Goal: Task Accomplishment & Management: Manage account settings

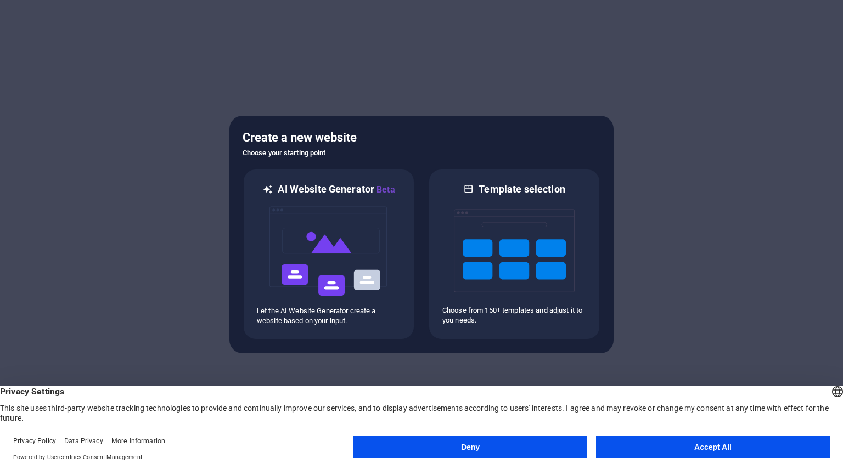
click at [672, 448] on button "Accept All" at bounding box center [713, 447] width 234 height 22
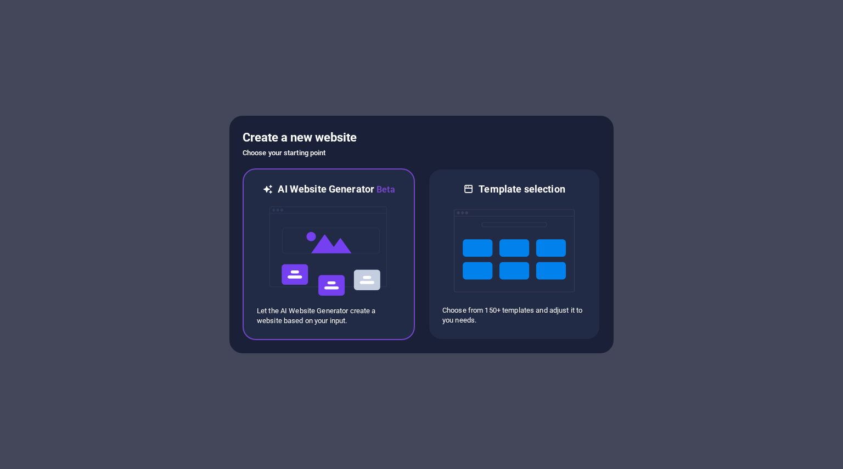
click at [334, 264] on img at bounding box center [328, 251] width 121 height 110
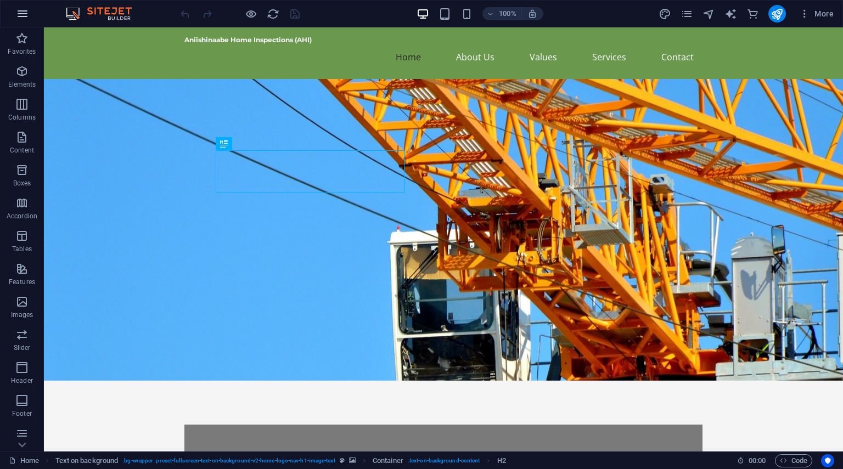
click at [18, 14] on icon "button" at bounding box center [22, 13] width 13 height 13
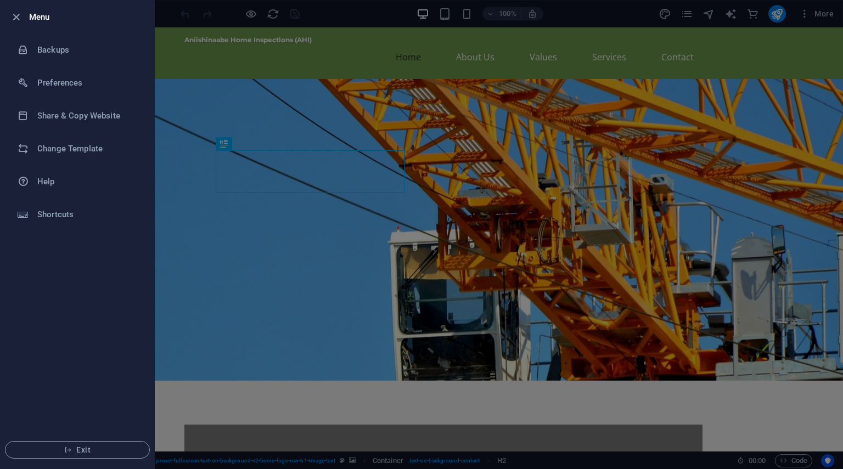
click at [60, 361] on ul "Menu Backups Preferences Share & Copy Website Change Template Help Shortcuts Ex…" at bounding box center [78, 235] width 154 height 468
click at [68, 450] on icon "button" at bounding box center [68, 450] width 8 height 8
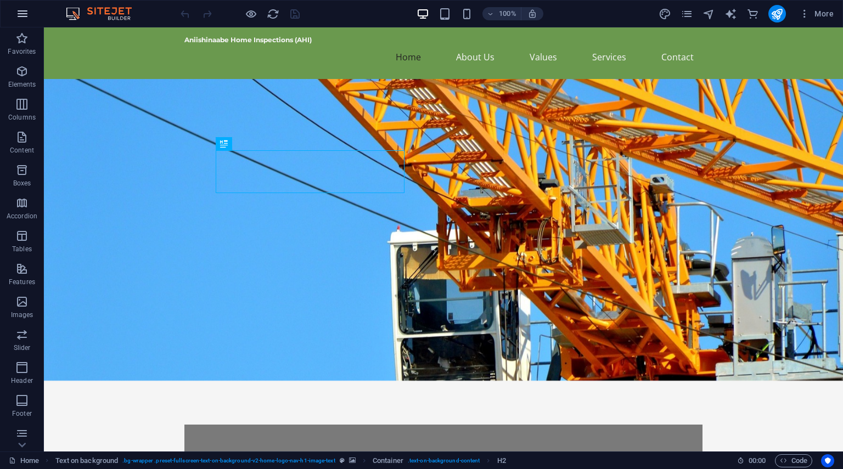
click at [24, 19] on icon "button" at bounding box center [22, 13] width 13 height 13
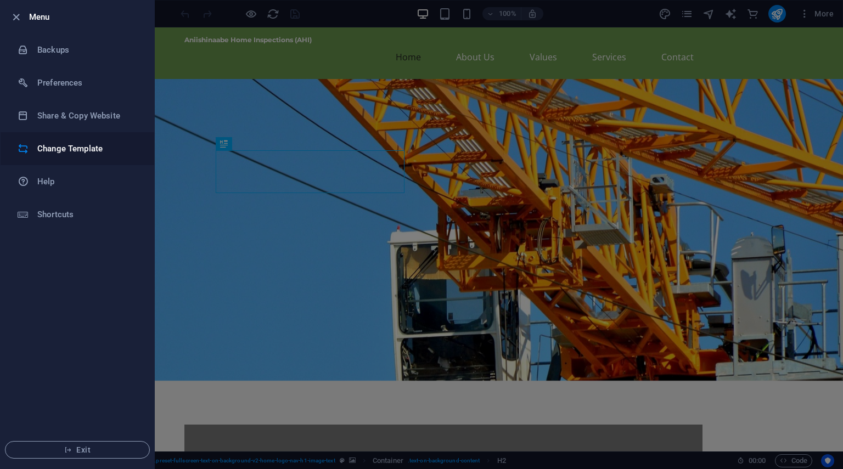
click at [82, 144] on h6 "Change Template" at bounding box center [88, 148] width 102 height 13
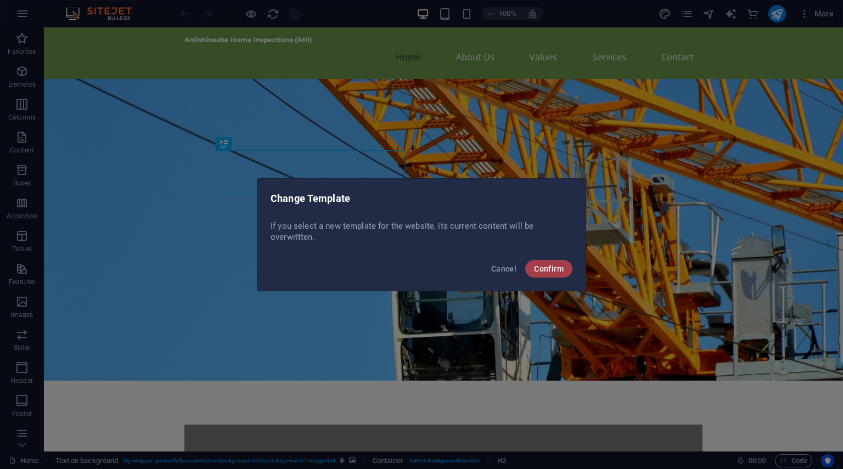
click at [560, 266] on span "Confirm" at bounding box center [549, 269] width 30 height 9
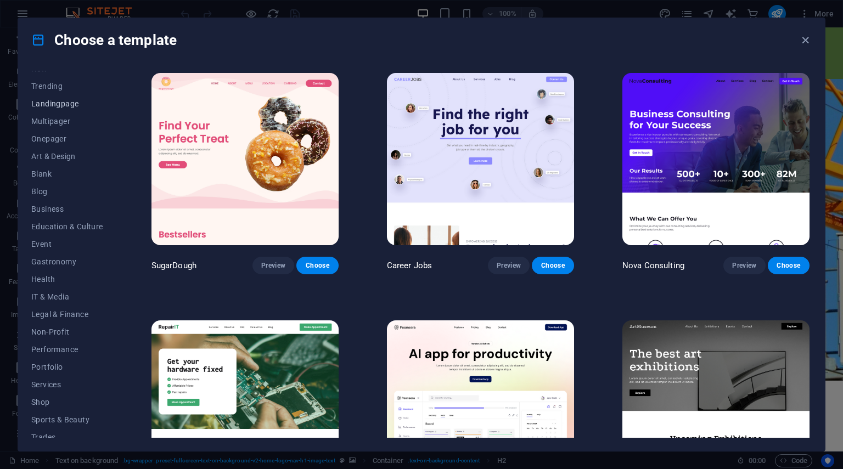
scroll to position [89, 0]
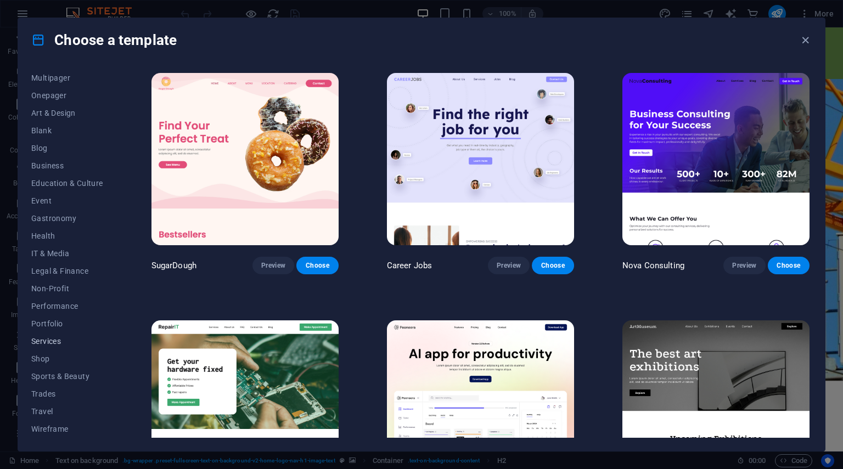
click at [48, 339] on span "Services" at bounding box center [67, 341] width 72 height 9
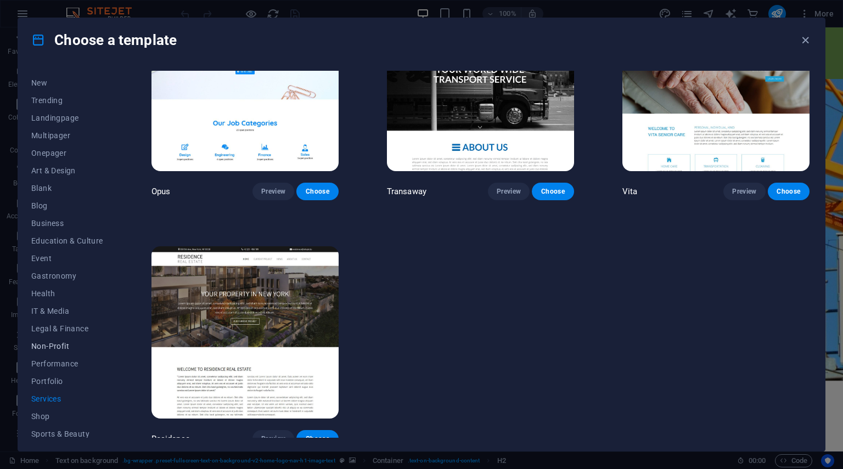
scroll to position [0, 0]
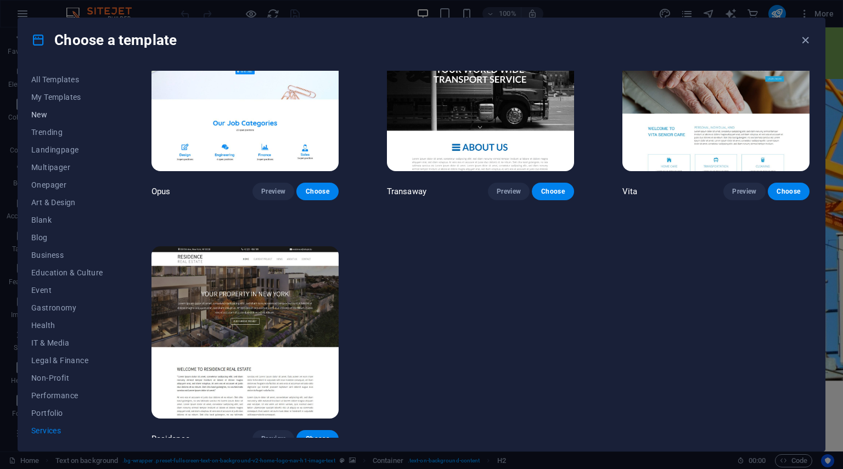
click at [41, 111] on span "New" at bounding box center [67, 114] width 72 height 9
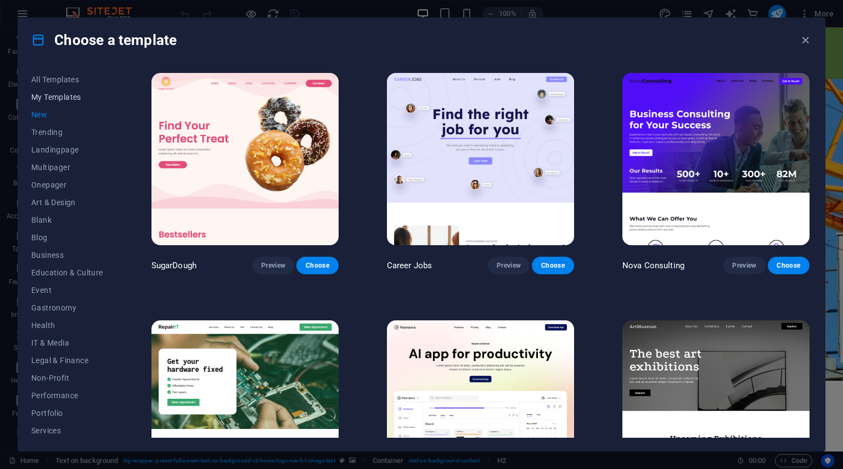
click at [44, 97] on span "My Templates" at bounding box center [67, 97] width 72 height 9
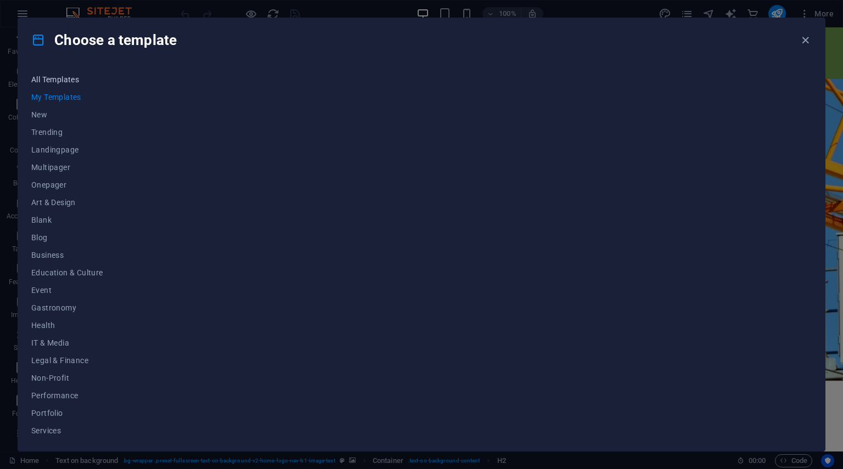
click at [46, 76] on span "All Templates" at bounding box center [67, 79] width 72 height 9
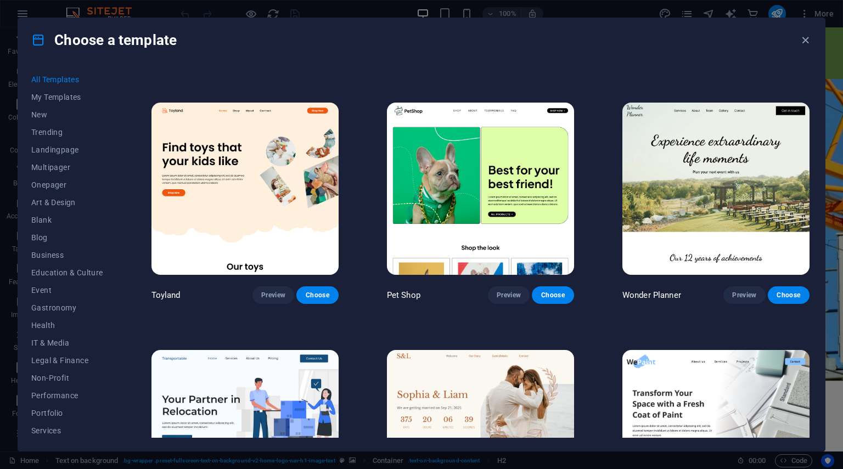
scroll to position [768, 0]
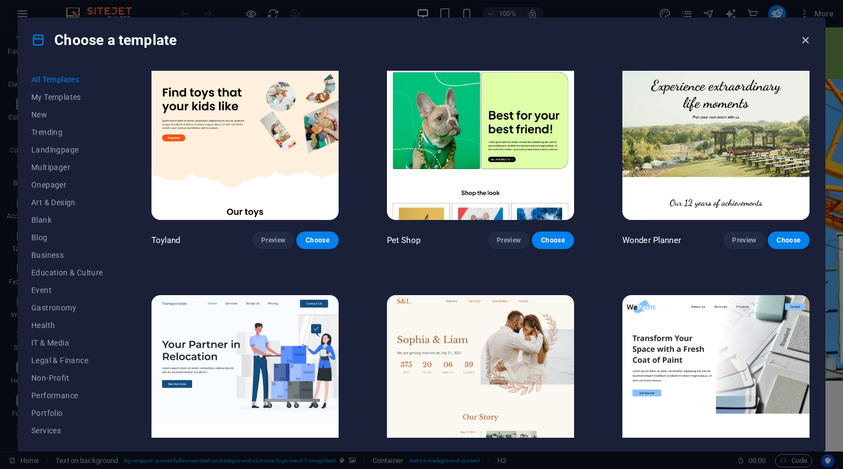
click at [808, 45] on icon "button" at bounding box center [805, 40] width 13 height 13
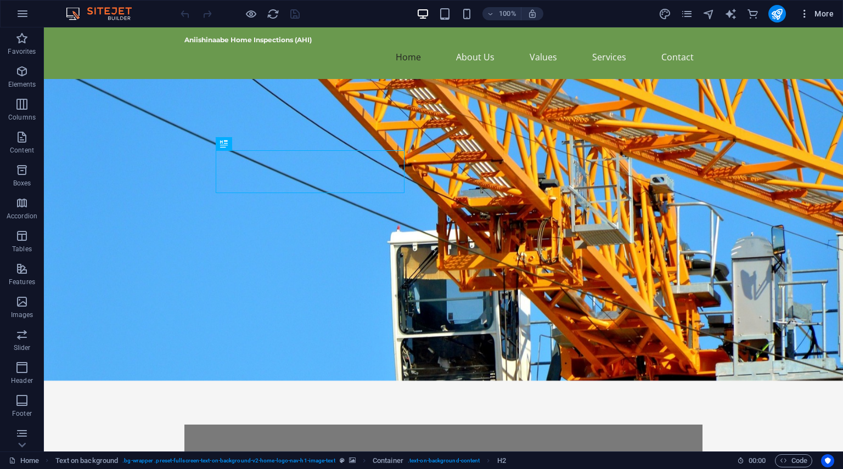
click at [804, 12] on icon "button" at bounding box center [804, 13] width 11 height 11
click at [807, 13] on icon "button" at bounding box center [804, 13] width 11 height 11
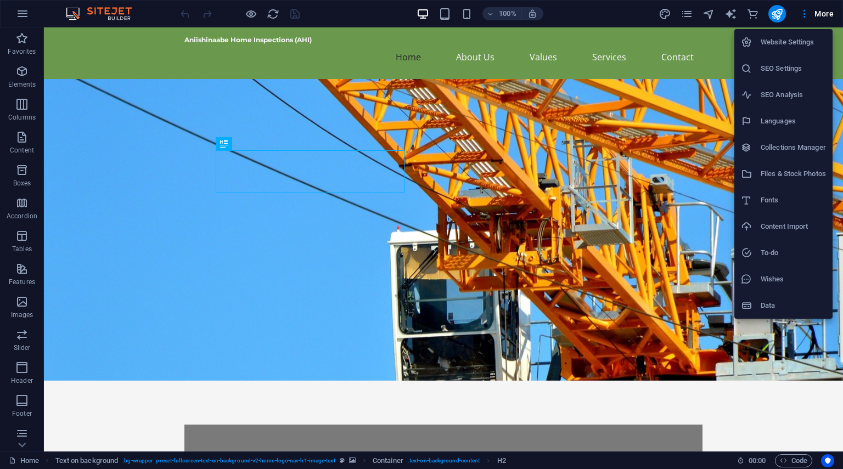
click at [780, 41] on h6 "Website Settings" at bounding box center [793, 42] width 65 height 13
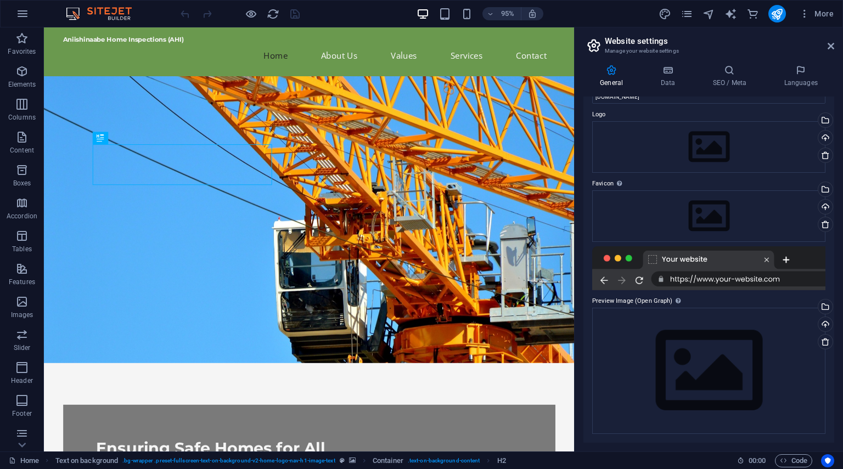
scroll to position [0, 0]
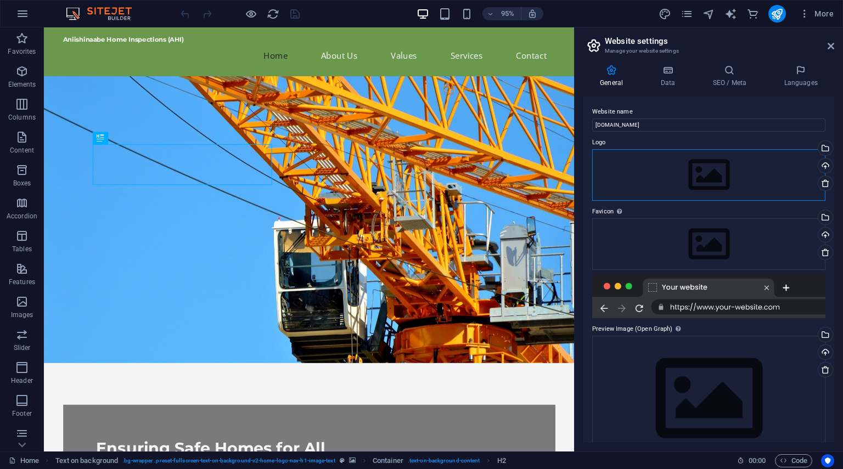
click at [733, 170] on div "Drag files here, click to choose files or select files from Files or our free s…" at bounding box center [708, 175] width 233 height 52
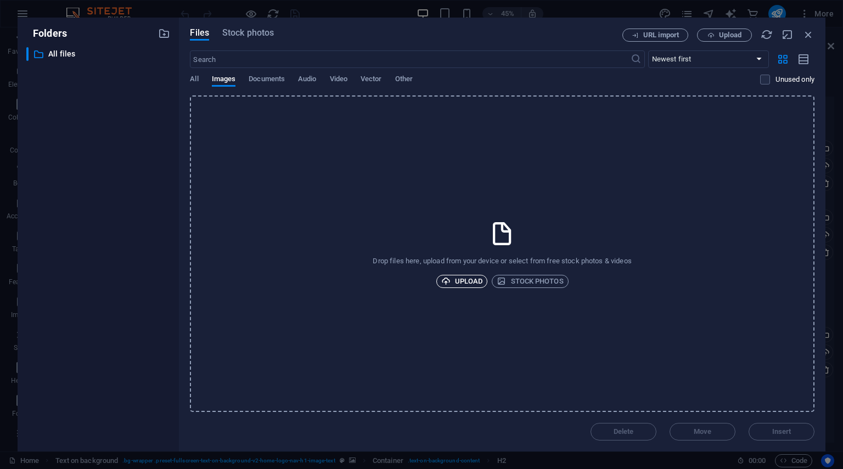
click at [478, 282] on span "Upload" at bounding box center [462, 281] width 42 height 13
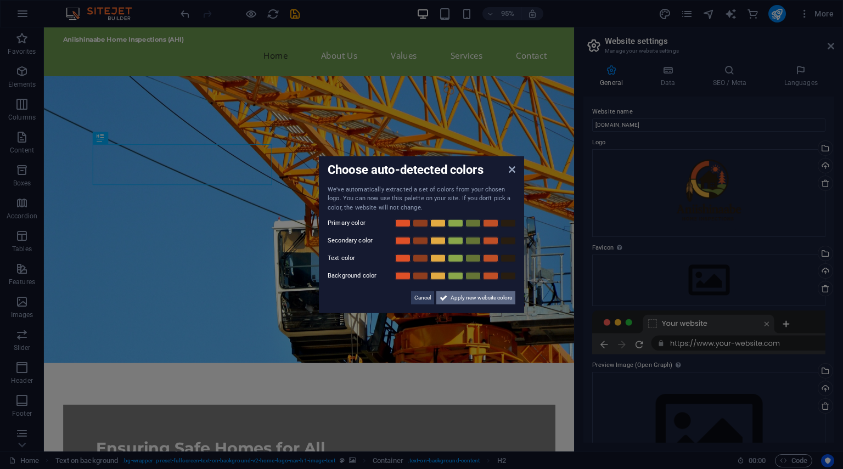
click at [460, 298] on span "Apply new website colors" at bounding box center [481, 297] width 61 height 13
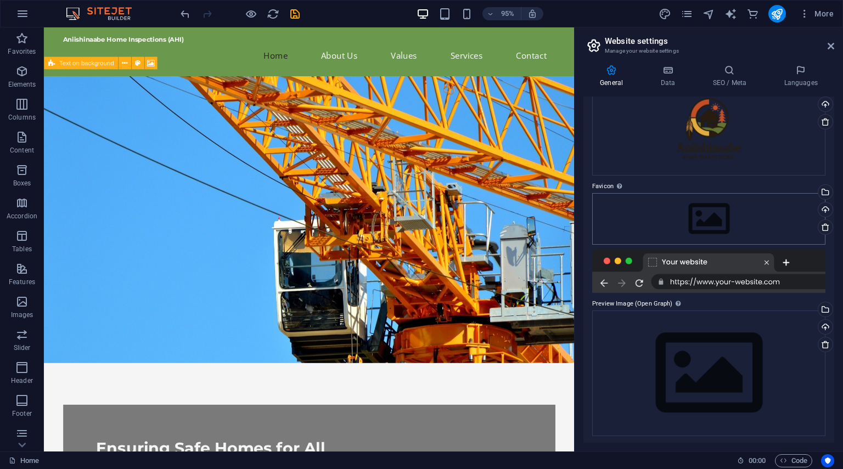
scroll to position [64, 0]
click at [689, 375] on div "Drag files here, click to choose files or select files from Files or our free s…" at bounding box center [708, 371] width 233 height 126
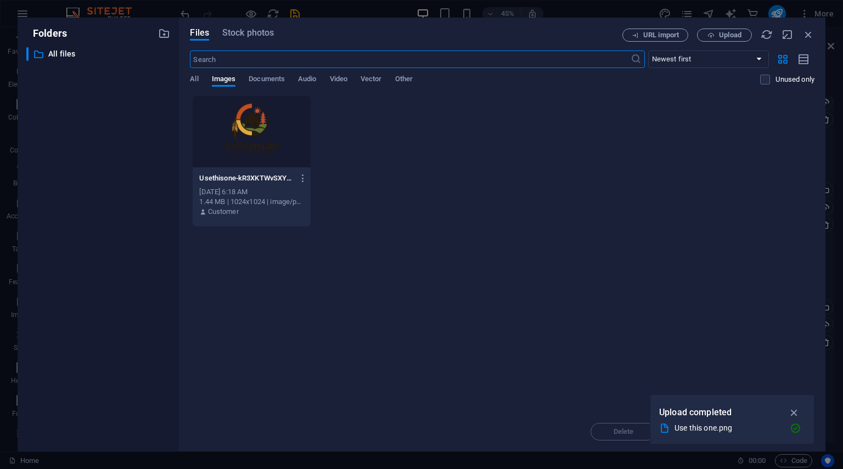
click at [243, 139] on div at bounding box center [251, 131] width 117 height 71
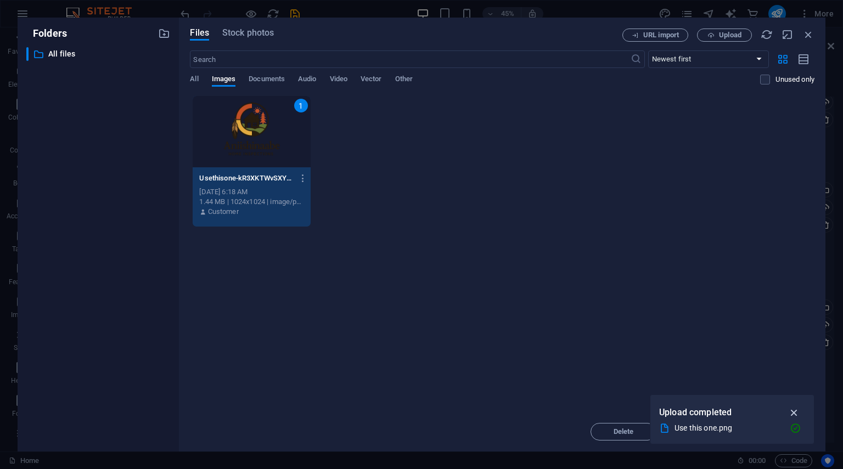
click at [794, 413] on icon "button" at bounding box center [794, 413] width 13 height 12
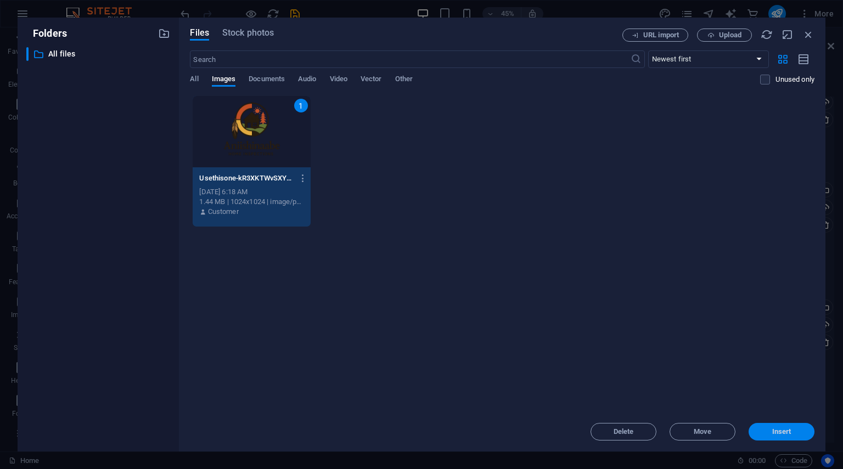
click at [777, 431] on span "Insert" at bounding box center [781, 432] width 19 height 7
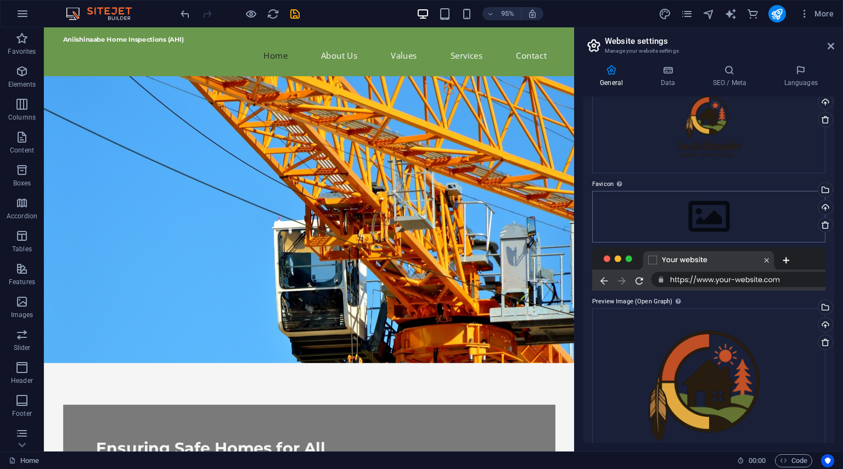
scroll to position [0, 0]
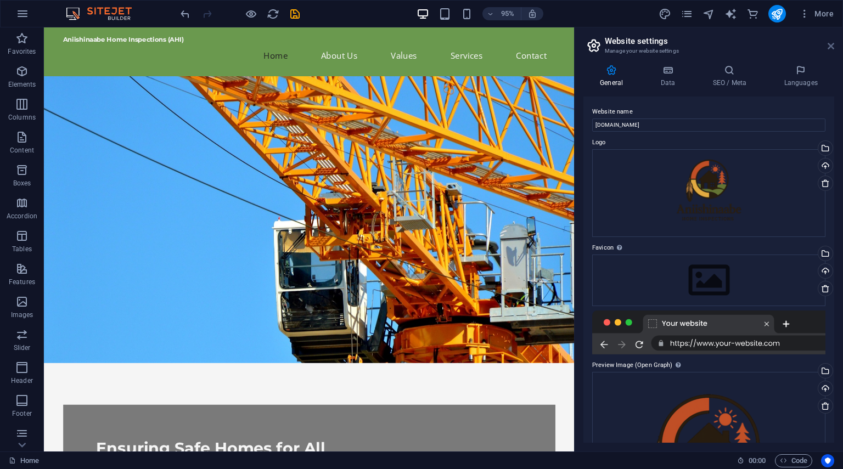
click at [831, 42] on icon at bounding box center [831, 46] width 7 height 9
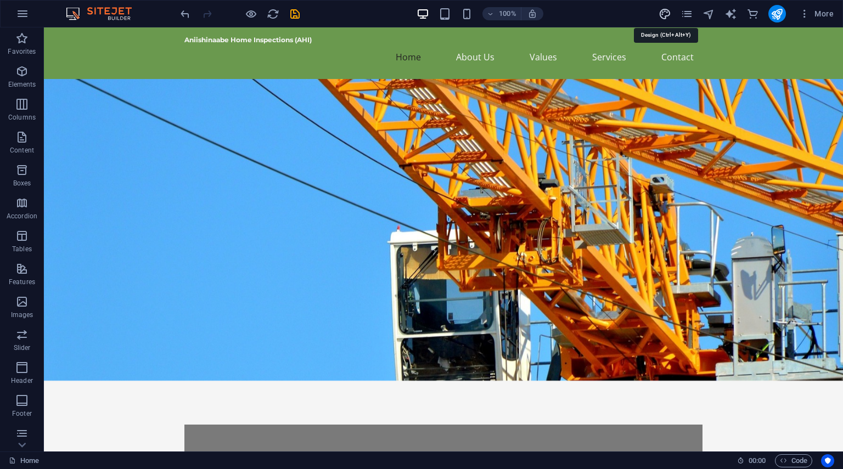
click at [666, 11] on icon "design" at bounding box center [665, 14] width 13 height 13
select select "px"
select select "200"
select select "px"
select select "rem"
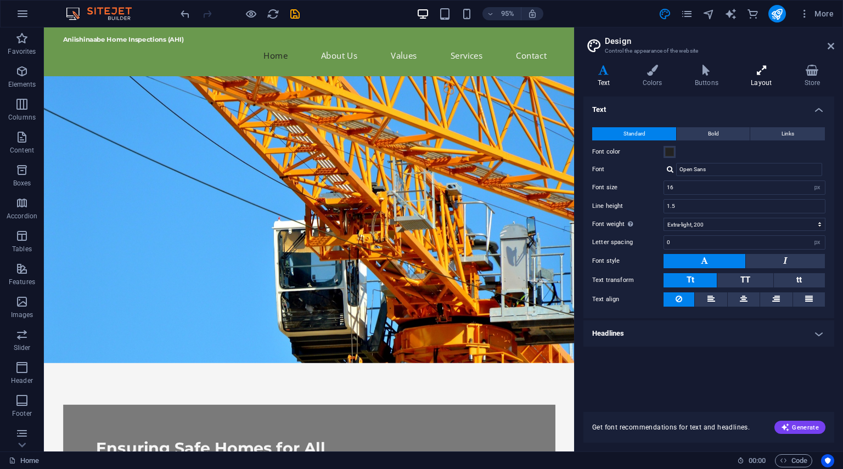
click at [762, 75] on icon at bounding box center [761, 70] width 49 height 11
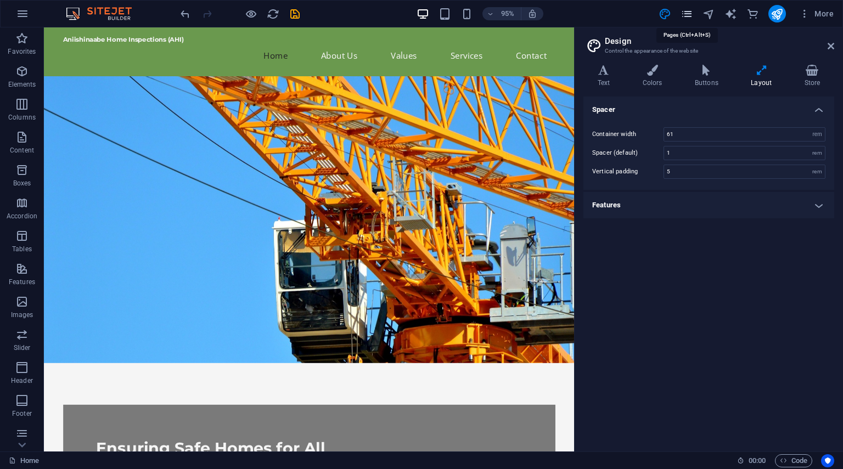
click at [684, 12] on icon "pages" at bounding box center [687, 14] width 13 height 13
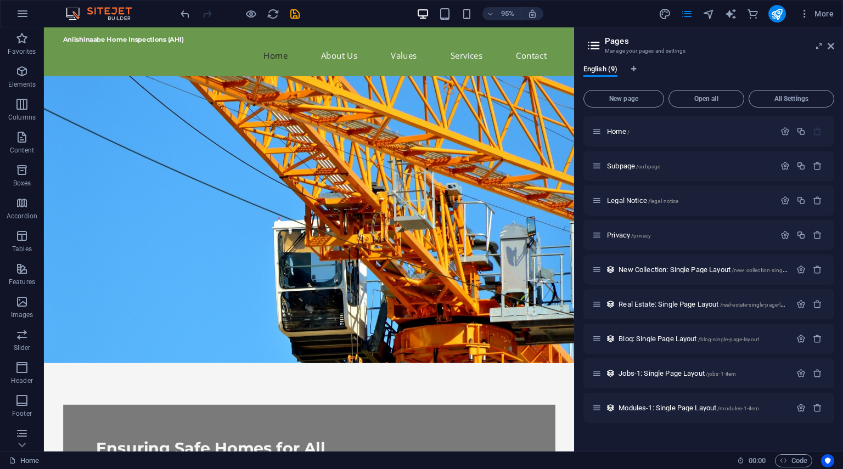
click at [622, 7] on div "95% More" at bounding box center [508, 14] width 660 height 18
click at [334, 13] on div "95% More" at bounding box center [508, 14] width 660 height 18
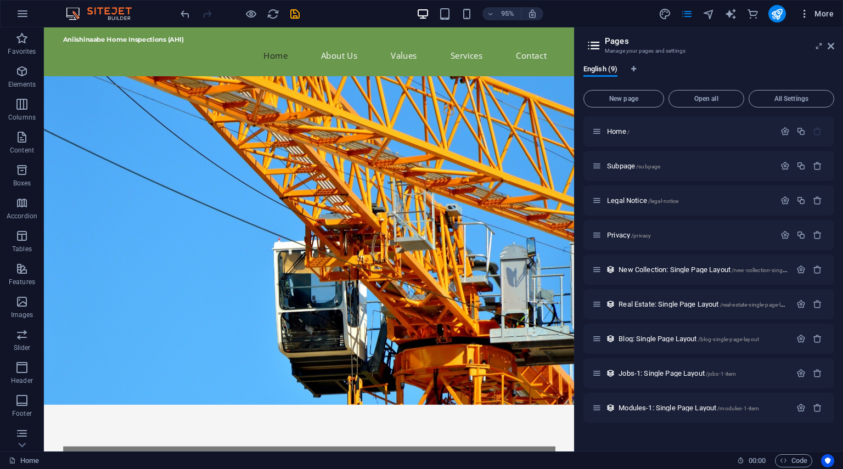
click at [808, 14] on icon "button" at bounding box center [804, 13] width 11 height 11
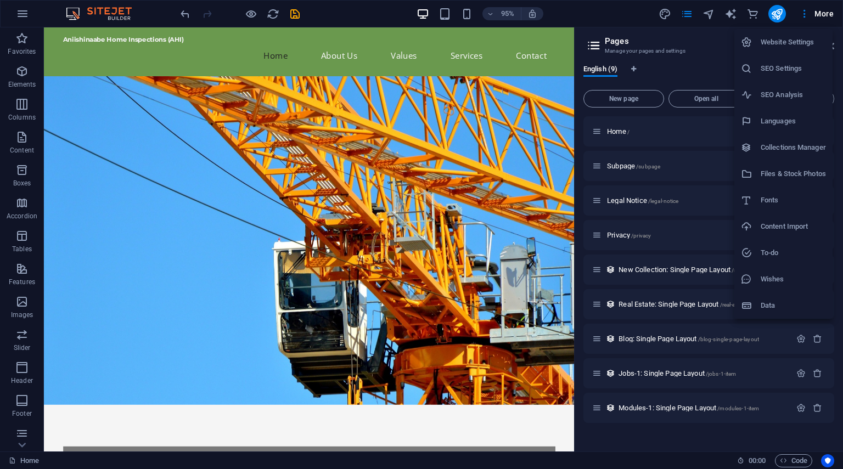
click at [391, 13] on div at bounding box center [421, 234] width 843 height 469
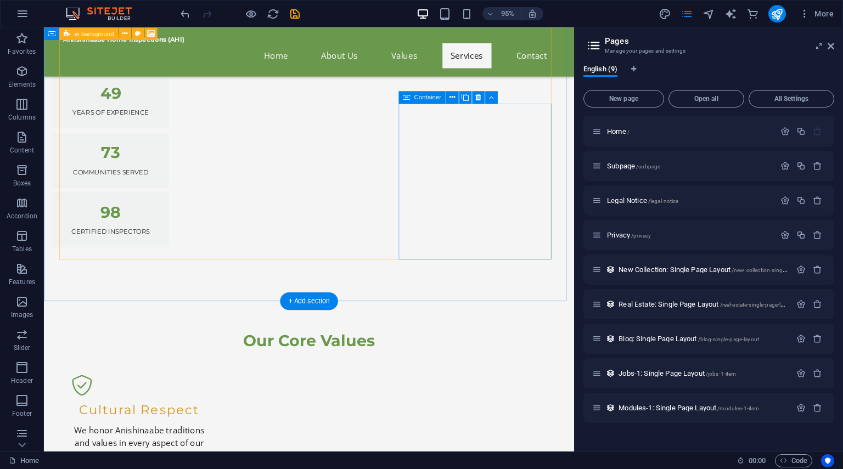
scroll to position [1043, 0]
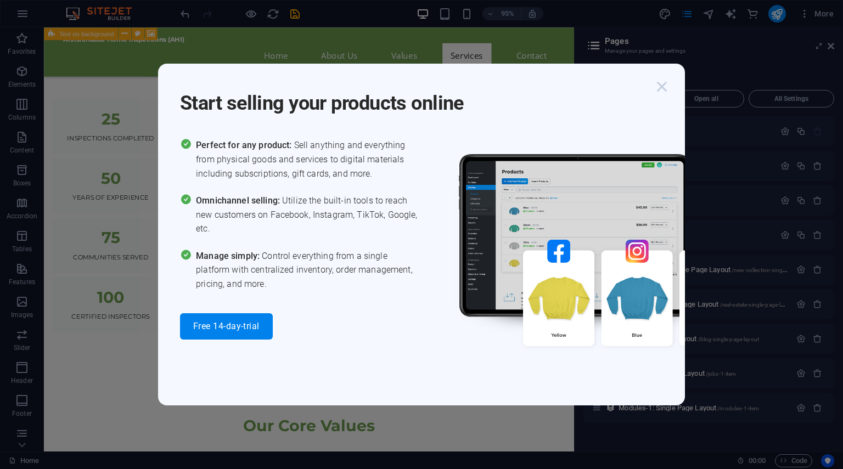
click at [663, 89] on icon "button" at bounding box center [662, 87] width 20 height 20
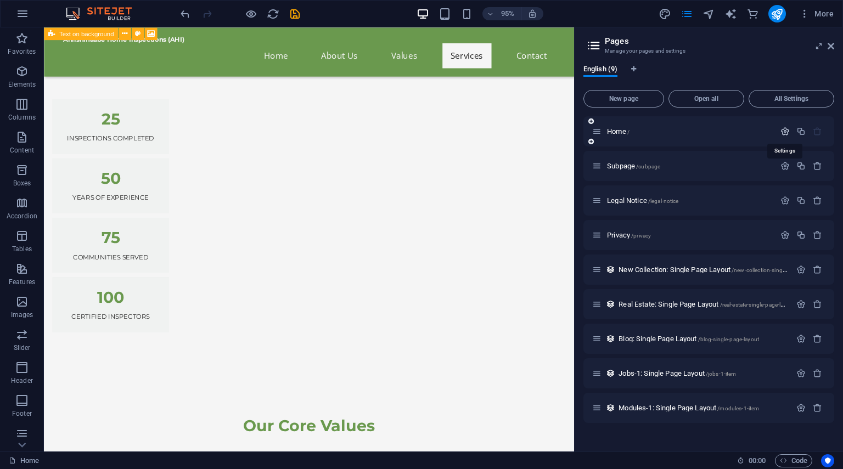
click at [787, 133] on icon "button" at bounding box center [784, 131] width 9 height 9
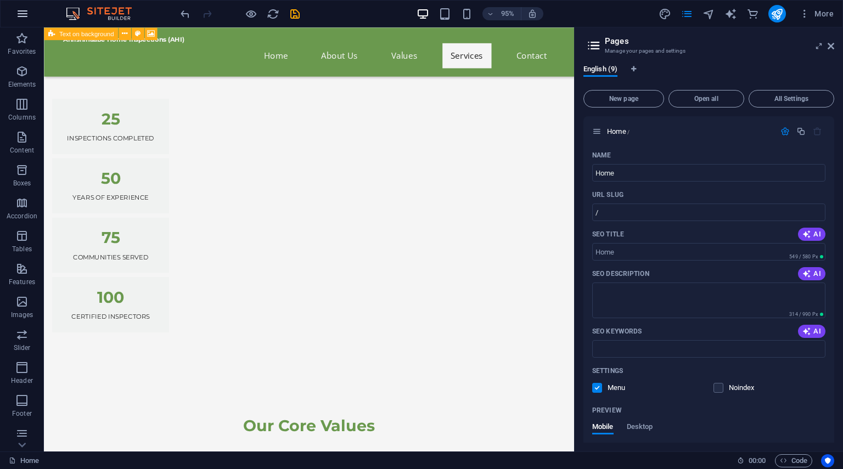
click at [20, 9] on icon "button" at bounding box center [22, 13] width 13 height 13
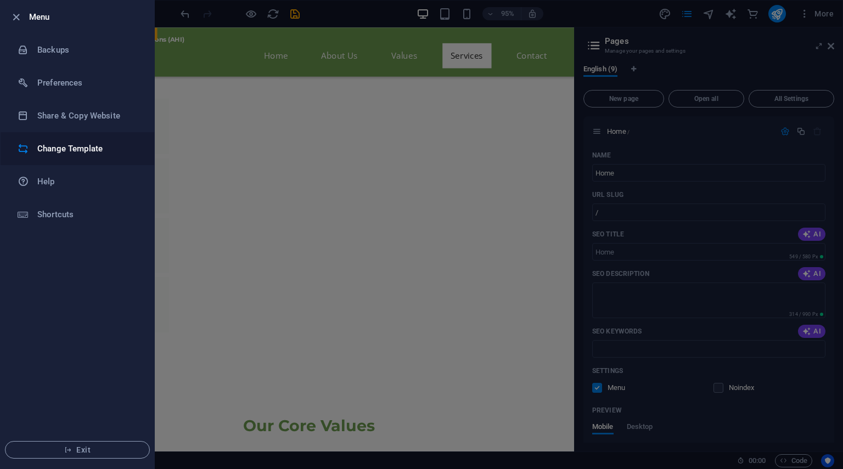
click at [50, 148] on h6 "Change Template" at bounding box center [88, 148] width 102 height 13
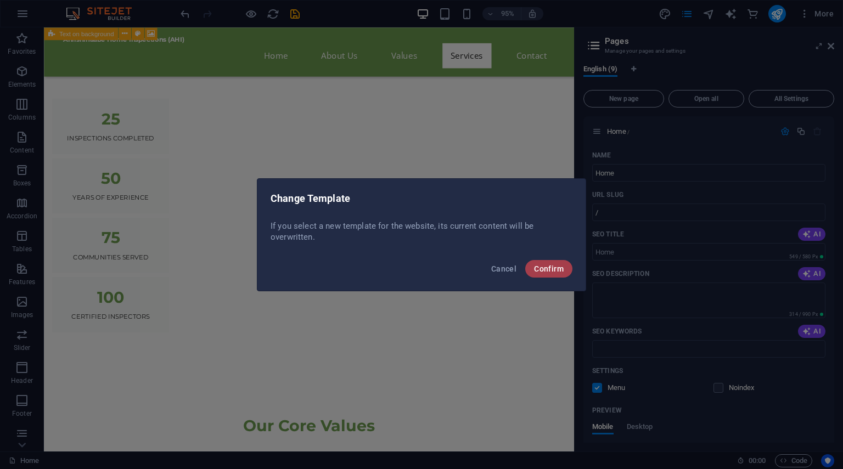
click at [559, 271] on span "Confirm" at bounding box center [549, 269] width 30 height 9
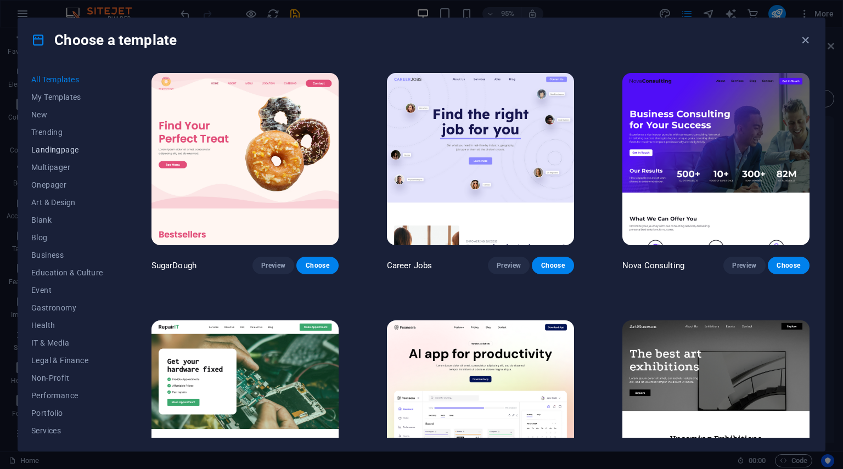
click at [59, 150] on span "Landingpage" at bounding box center [67, 149] width 72 height 9
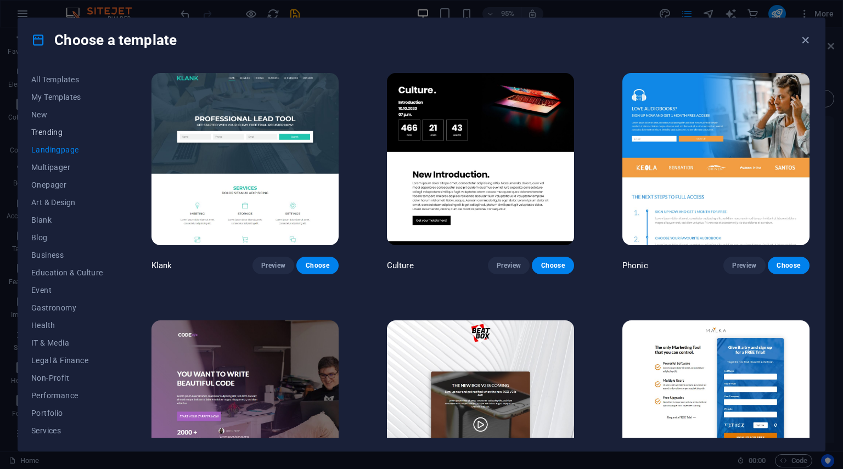
click at [43, 130] on span "Trending" at bounding box center [67, 132] width 72 height 9
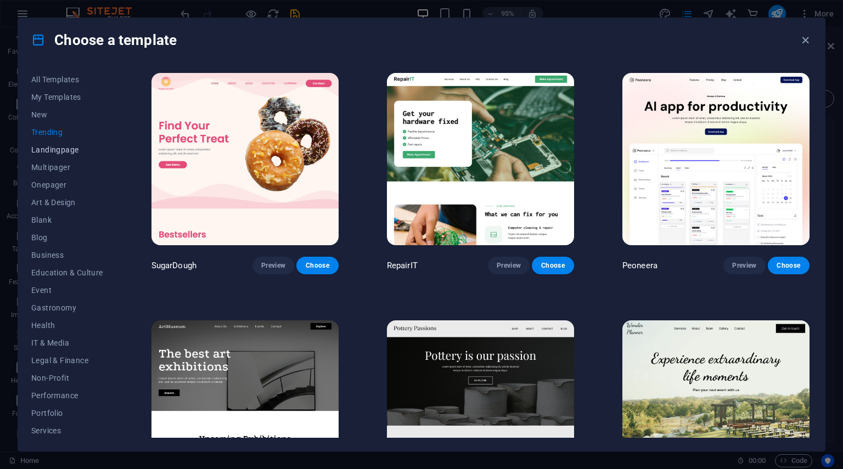
click at [49, 150] on span "Landingpage" at bounding box center [67, 149] width 72 height 9
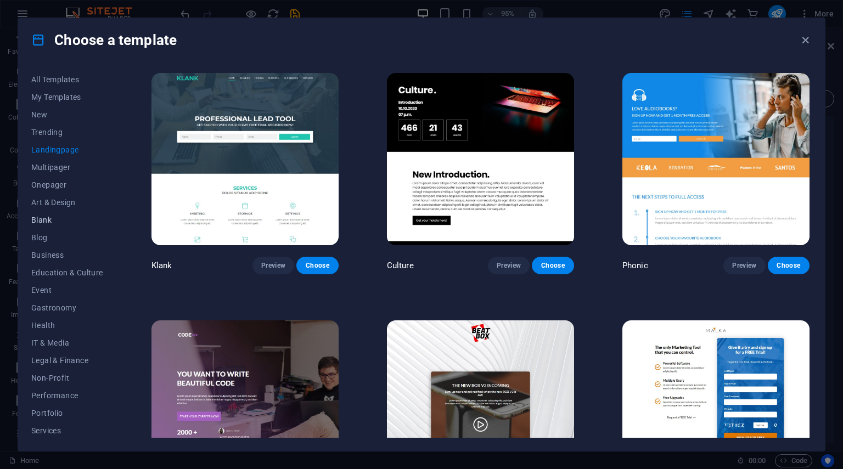
click at [43, 222] on span "Blank" at bounding box center [67, 220] width 72 height 9
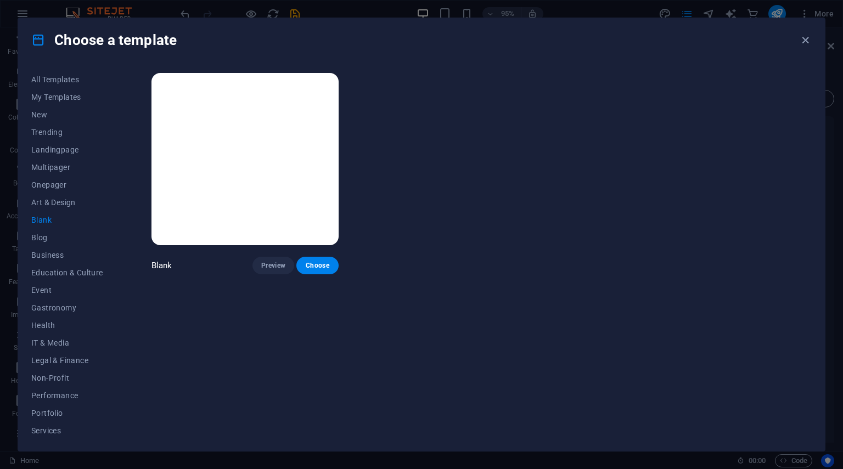
click at [303, 181] on img at bounding box center [244, 159] width 187 height 172
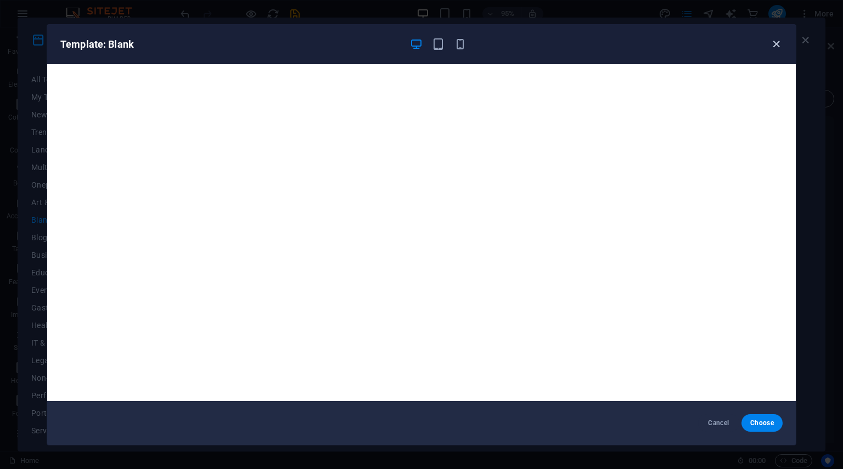
click at [778, 42] on icon "button" at bounding box center [776, 44] width 13 height 13
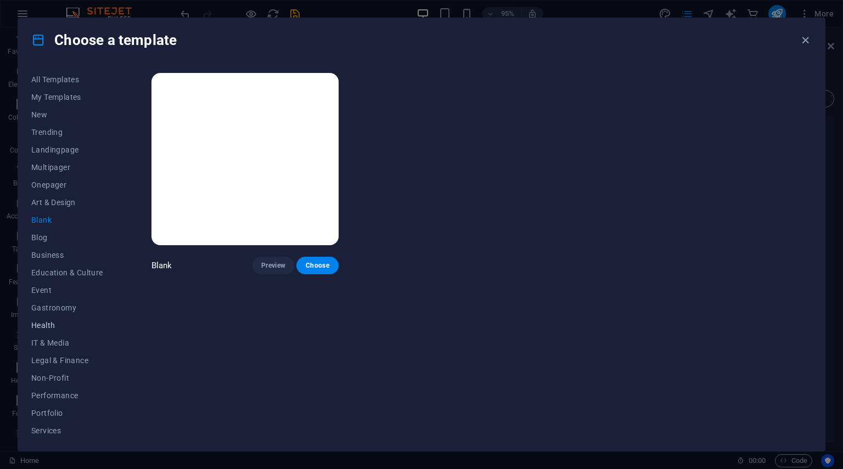
scroll to position [55, 0]
click at [62, 347] on button "Performance" at bounding box center [67, 341] width 72 height 18
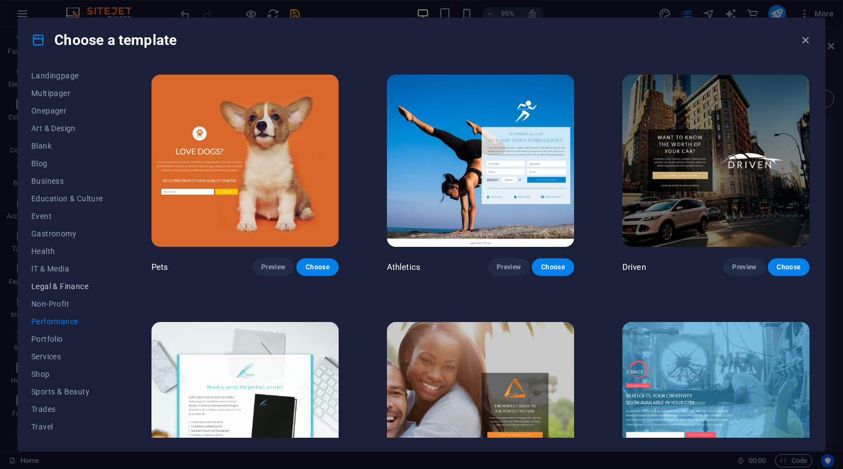
scroll to position [89, 0]
click at [41, 392] on span "Trades" at bounding box center [67, 394] width 72 height 9
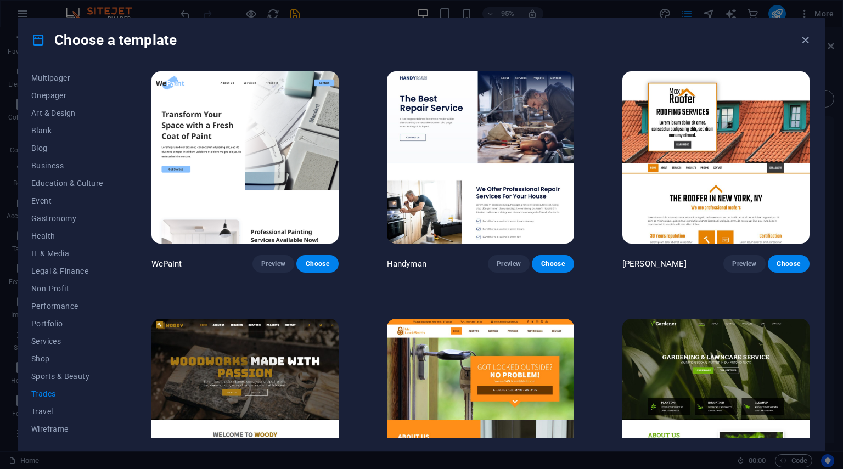
scroll to position [0, 0]
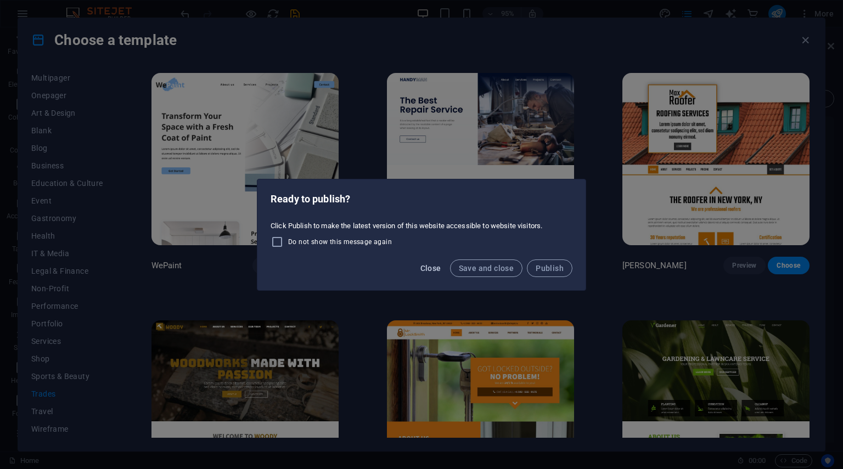
click at [435, 268] on span "Close" at bounding box center [430, 268] width 21 height 9
